Goal: Transaction & Acquisition: Purchase product/service

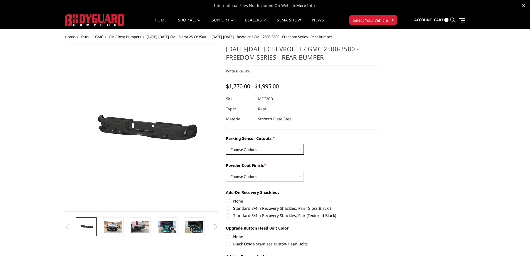
click at [265, 150] on select "Choose Options No - Without Parking Sensor Cutouts Yes - With Parking Sensor Cu…" at bounding box center [265, 149] width 78 height 11
select select "2870"
click at [226, 144] on select "Choose Options No - Without Parking Sensor Cutouts Yes - With Parking Sensor Cu…" at bounding box center [265, 149] width 78 height 11
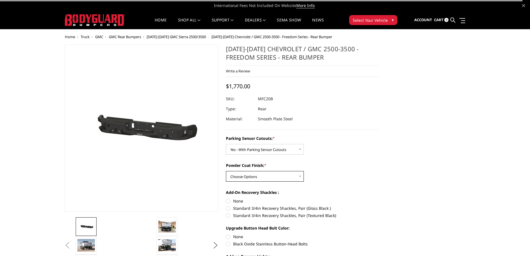
click at [266, 172] on select "Choose Options Bare Metal Texture Black Powder Coat" at bounding box center [265, 176] width 78 height 11
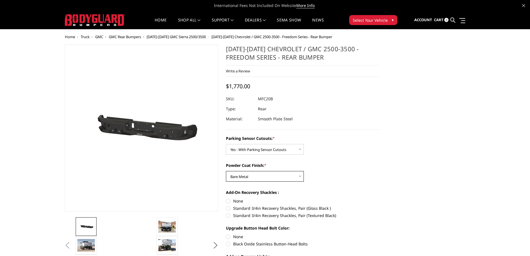
click at [226, 171] on select "Choose Options Bare Metal Texture Black Powder Coat" at bounding box center [265, 176] width 78 height 11
click at [286, 172] on select "Choose Options Bare Metal Texture Black Powder Coat" at bounding box center [265, 176] width 78 height 11
select select "2872"
click at [226, 171] on select "Choose Options Bare Metal Texture Black Powder Coat" at bounding box center [265, 176] width 78 height 11
click at [229, 215] on label "Standard 3/4in Recovery Shackles, Pair (Textured Black)" at bounding box center [303, 215] width 154 height 6
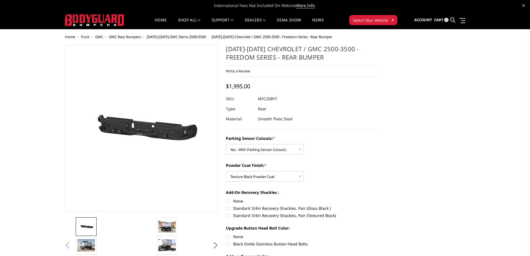
click at [379, 205] on input "Standard 3/4in Recovery Shackles, Pair (Textured Black)" at bounding box center [379, 205] width 0 height 0
radio input "true"
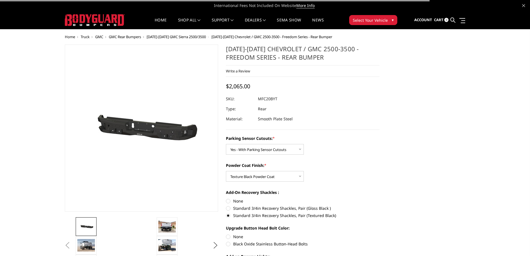
scroll to position [83, 0]
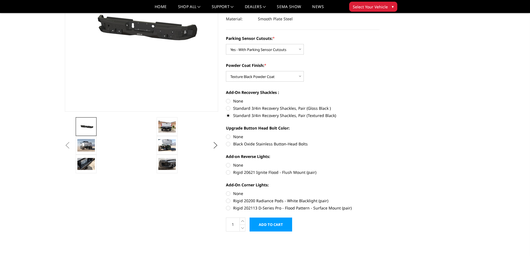
click at [228, 207] on label "Rigid 202113 D-Series Pro - Flood Pattern - Surface Mount (pair)" at bounding box center [303, 208] width 154 height 6
click at [379, 198] on input "Rigid 202113 D-Series Pro - Flood Pattern - Surface Mount (pair)" at bounding box center [379, 197] width 0 height 0
radio input "true"
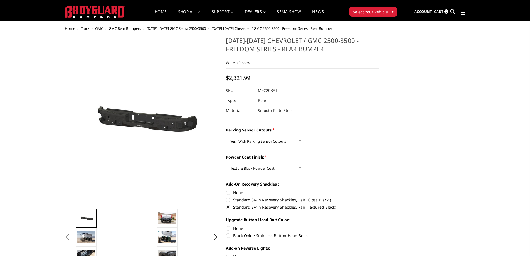
scroll to position [0, 0]
